Goal: Task Accomplishment & Management: Manage account settings

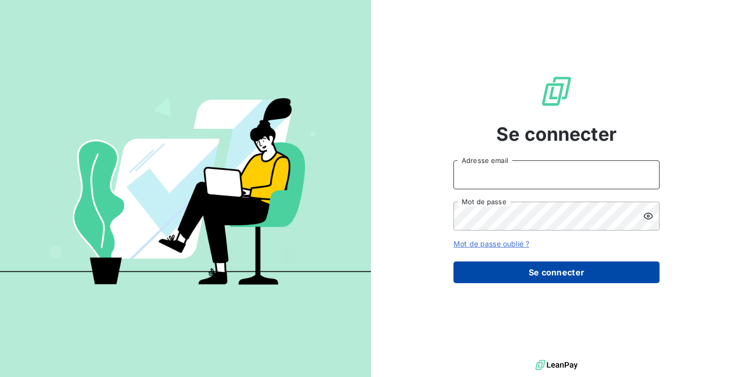
type input "[EMAIL_ADDRESS][DOMAIN_NAME]"
click at [522, 271] on button "Se connecter" at bounding box center [557, 272] width 206 height 22
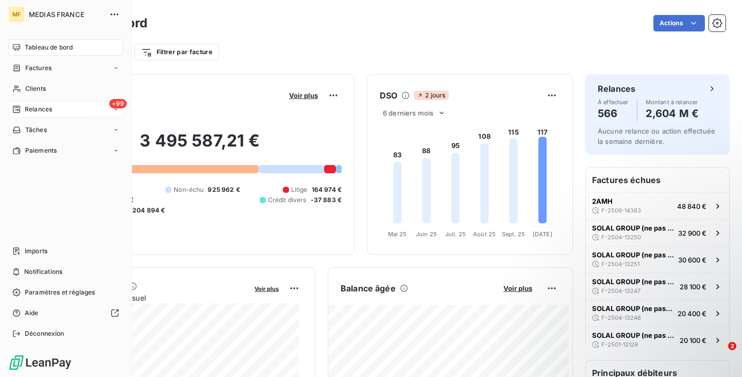
click at [50, 107] on span "Relances" at bounding box center [38, 109] width 27 height 9
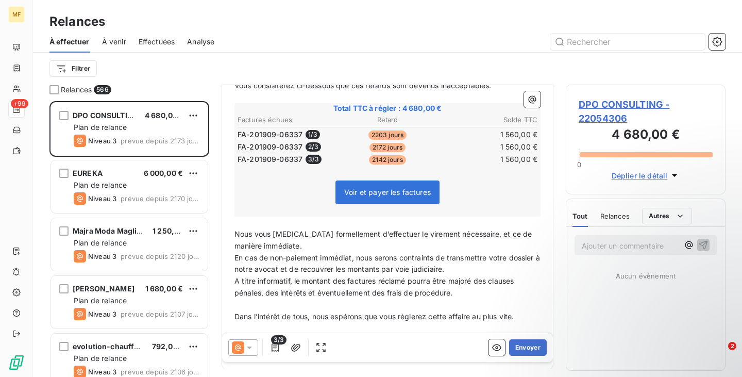
scroll to position [105, 0]
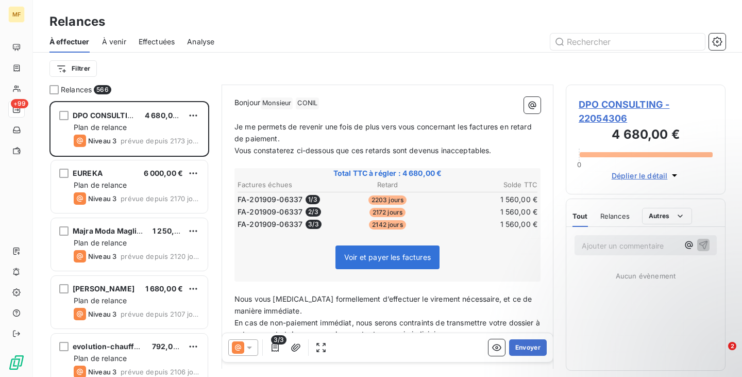
drag, startPoint x: 354, startPoint y: 260, endPoint x: 280, endPoint y: 70, distance: 204.5
click at [280, 71] on div "Filtrer" at bounding box center [387, 69] width 676 height 20
click at [378, 257] on span "Voir et payer les factures" at bounding box center [387, 257] width 87 height 9
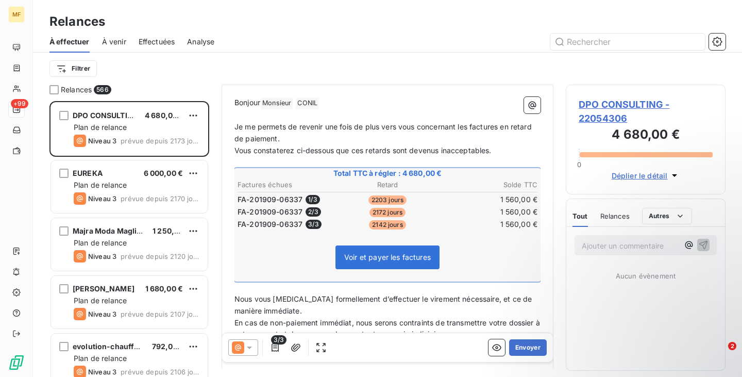
click at [358, 256] on span "Voir et payer les factures" at bounding box center [387, 257] width 87 height 9
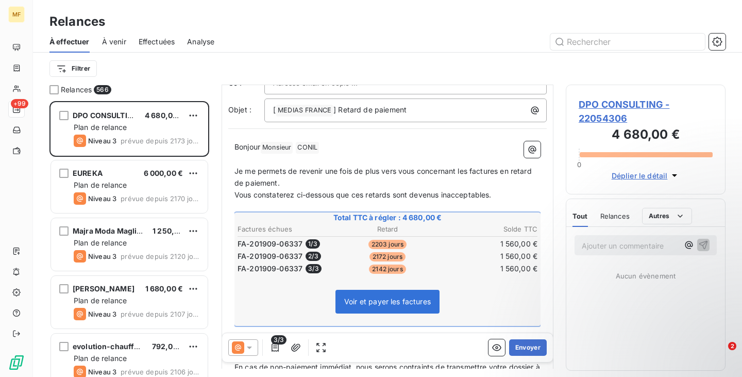
scroll to position [0, 0]
